Goal: Task Accomplishment & Management: Use online tool/utility

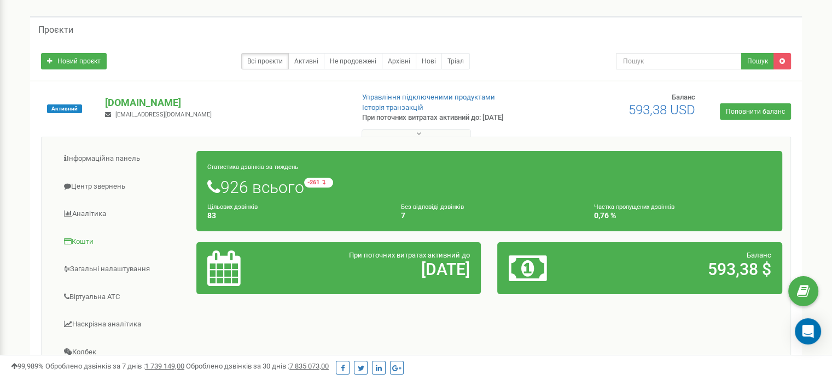
scroll to position [109, 0]
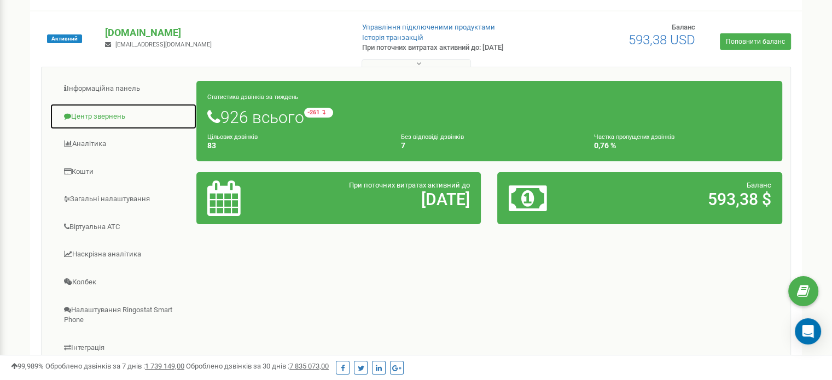
click at [119, 119] on link "Центр звернень" at bounding box center [123, 116] width 147 height 27
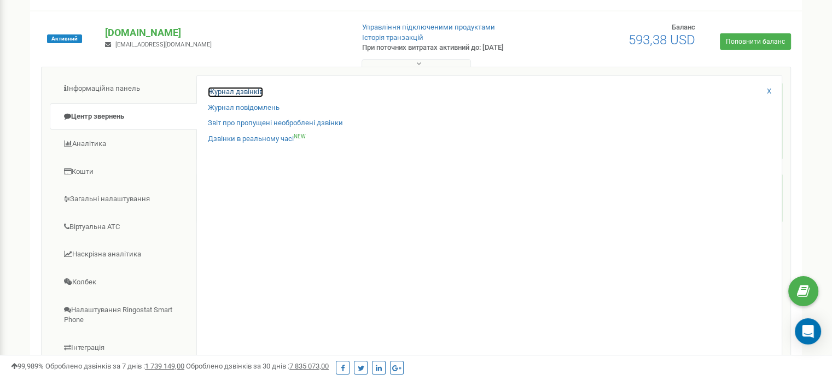
click at [251, 95] on link "Журнал дзвінків" at bounding box center [235, 92] width 55 height 10
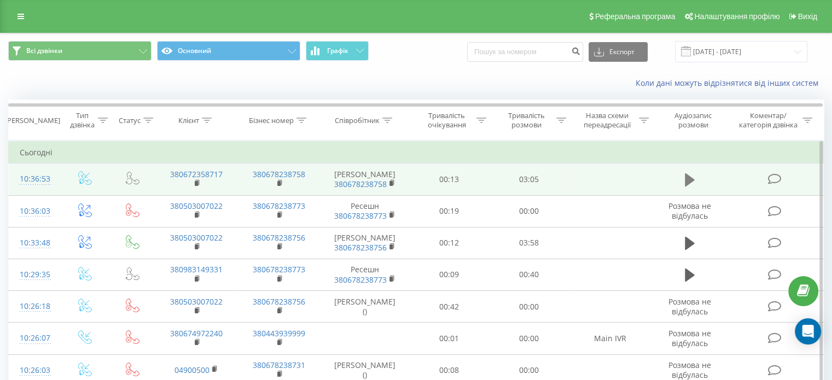
click at [685, 180] on icon at bounding box center [690, 179] width 10 height 13
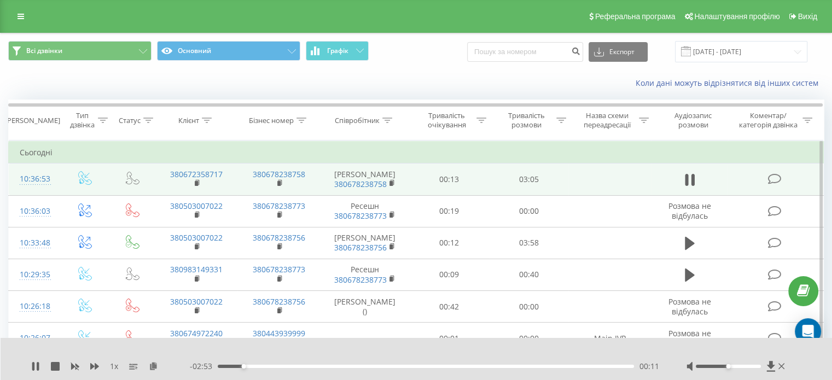
click at [580, 80] on div "Коли дані можуть відрізнятися вiд інших систем" at bounding box center [571, 83] width 519 height 11
click at [782, 368] on icon at bounding box center [781, 366] width 7 height 9
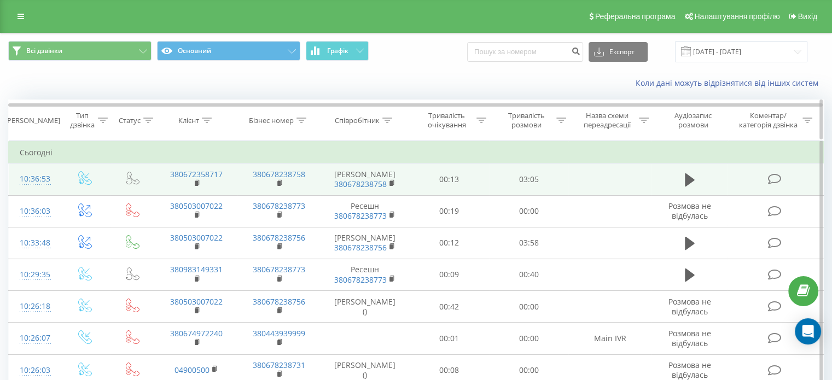
click at [558, 122] on icon at bounding box center [561, 120] width 10 height 5
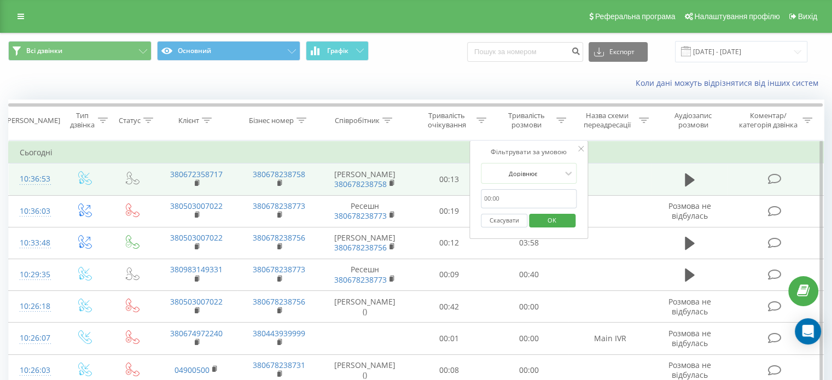
click at [511, 205] on input "text" at bounding box center [529, 198] width 96 height 19
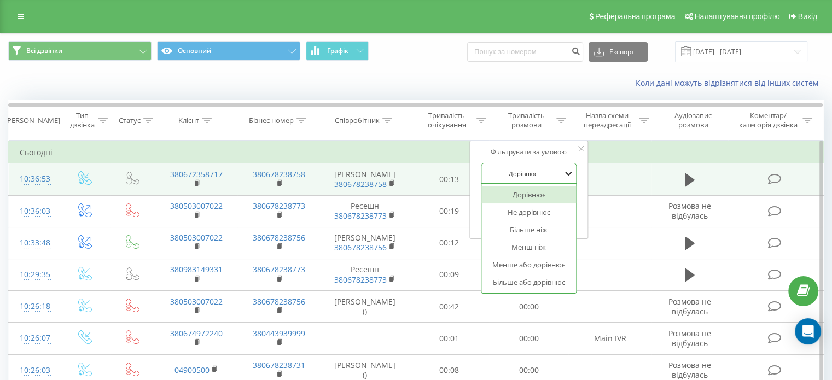
click at [566, 167] on div at bounding box center [569, 173] width 12 height 12
click at [554, 232] on div "Більше ніж" at bounding box center [528, 230] width 95 height 18
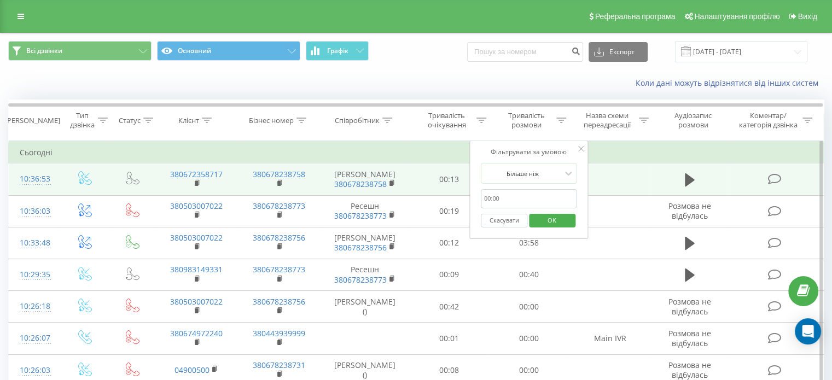
click at [546, 192] on input "text" at bounding box center [529, 198] width 96 height 19
type input "300"
click at [555, 219] on span "OK" at bounding box center [552, 220] width 31 height 17
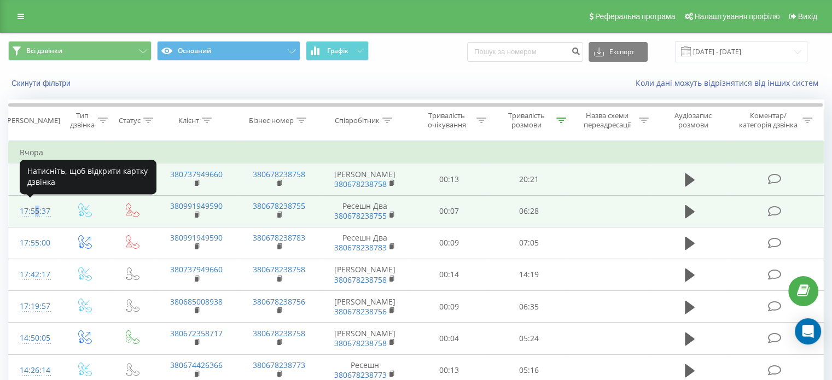
click at [35, 210] on div "17:55:37" at bounding box center [34, 211] width 29 height 21
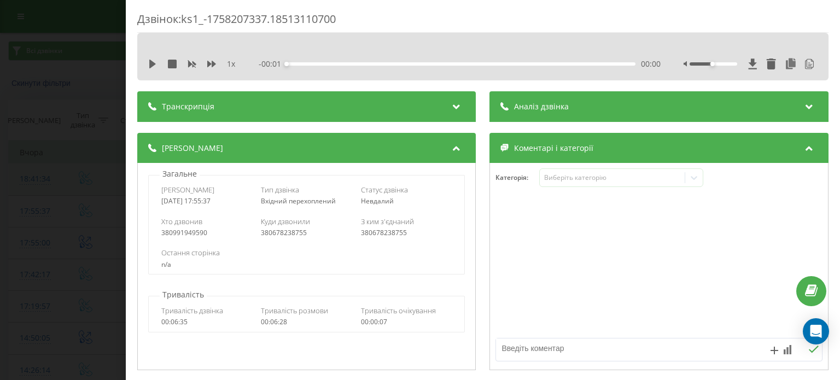
click at [443, 105] on div "Транскрипція" at bounding box center [306, 106] width 339 height 31
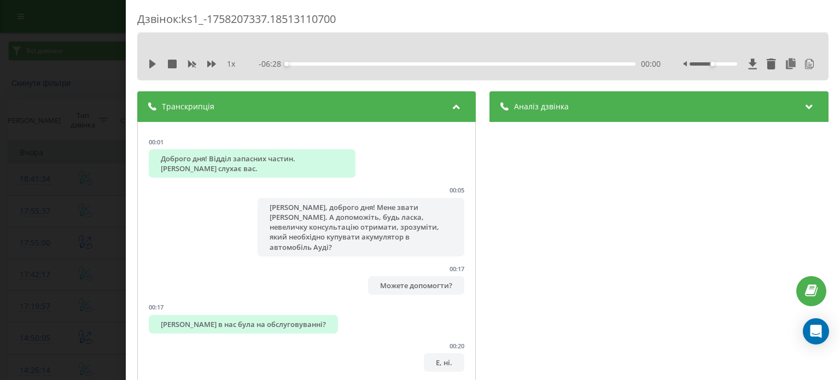
click at [693, 110] on div "Аналіз дзвінка" at bounding box center [659, 106] width 339 height 31
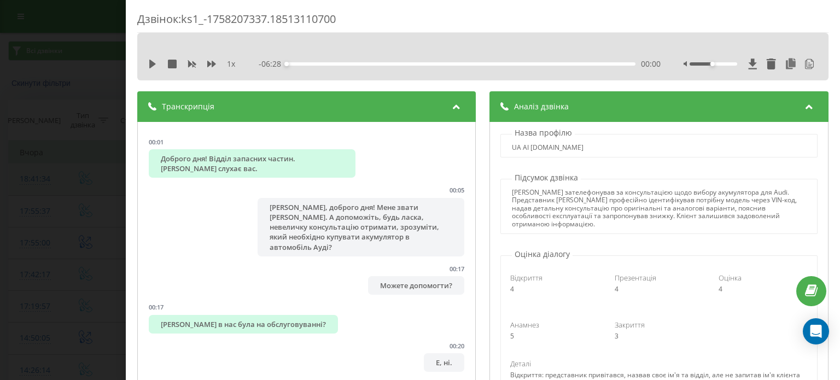
click at [84, 164] on div "Дзвінок : ks1_-1758207337.18513110700 1 x - 06:28 00:00 00:00 Транскрипція 00:0…" at bounding box center [420, 190] width 840 height 380
